Goal: Stay updated

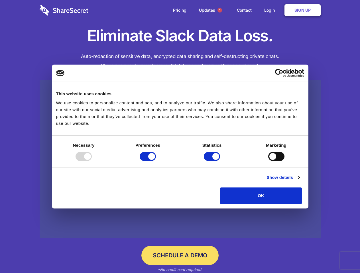
click at [92, 161] on div at bounding box center [83, 156] width 16 height 9
click at [156, 161] on input "Preferences" at bounding box center [147, 156] width 16 height 9
checkbox input "false"
click at [212, 161] on input "Statistics" at bounding box center [212, 156] width 16 height 9
checkbox input "false"
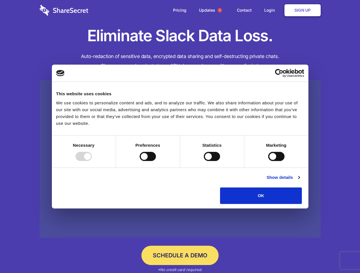
click at [268, 161] on input "Marketing" at bounding box center [276, 156] width 16 height 9
checkbox input "true"
click at [299, 181] on link "Show details" at bounding box center [282, 177] width 33 height 7
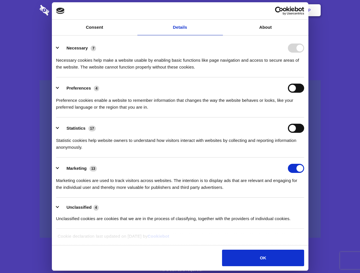
click at [304, 77] on li "Necessary 7 Necessary cookies help make a website usable by enabling basic func…" at bounding box center [180, 57] width 248 height 40
click at [219, 10] on span "1" at bounding box center [219, 10] width 5 height 5
